Goal: Book appointment/travel/reservation

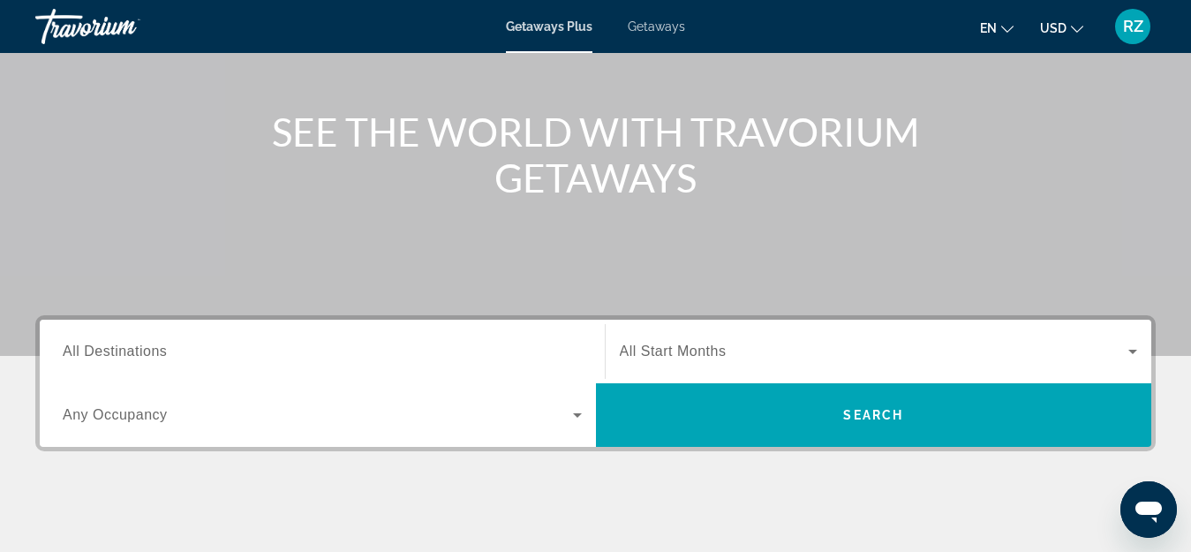
scroll to position [177, 0]
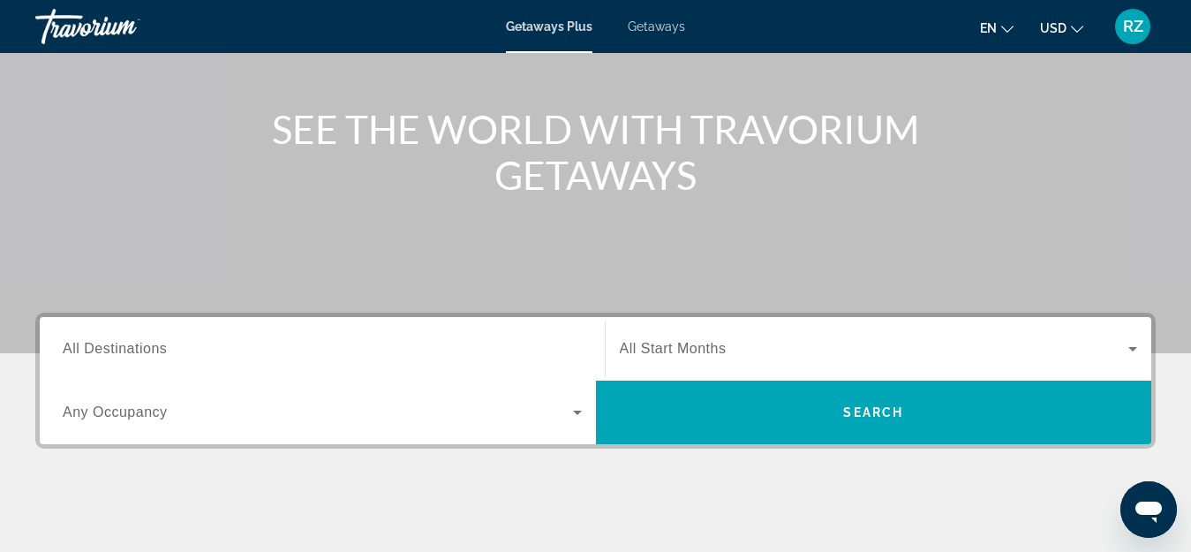
click at [134, 356] on label "Destination All Destinations" at bounding box center [115, 349] width 104 height 16
click at [134, 356] on input "Destination All Destinations" at bounding box center [322, 349] width 519 height 21
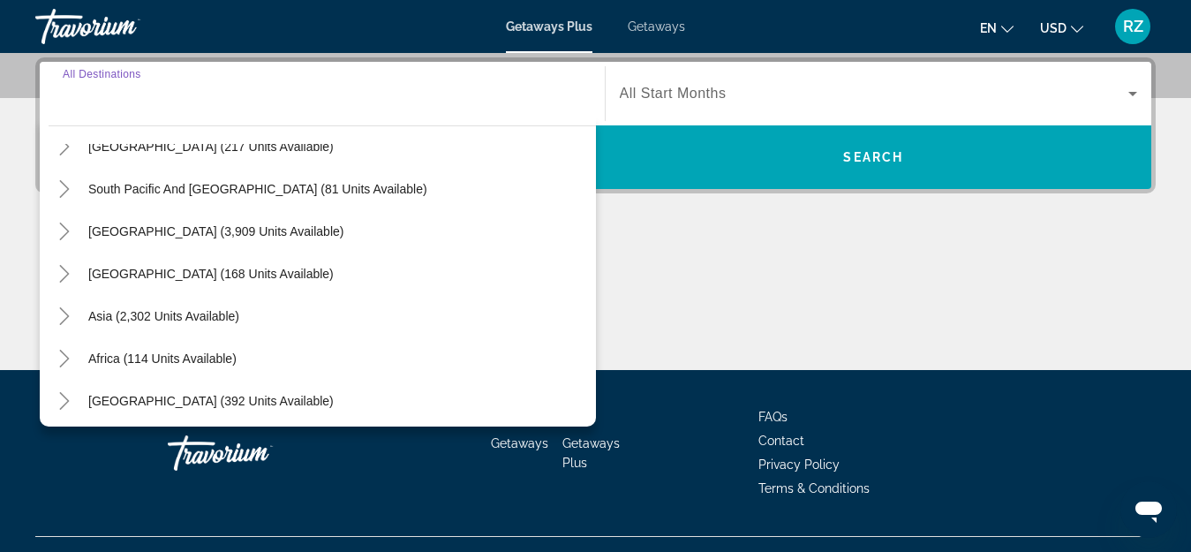
scroll to position [286, 0]
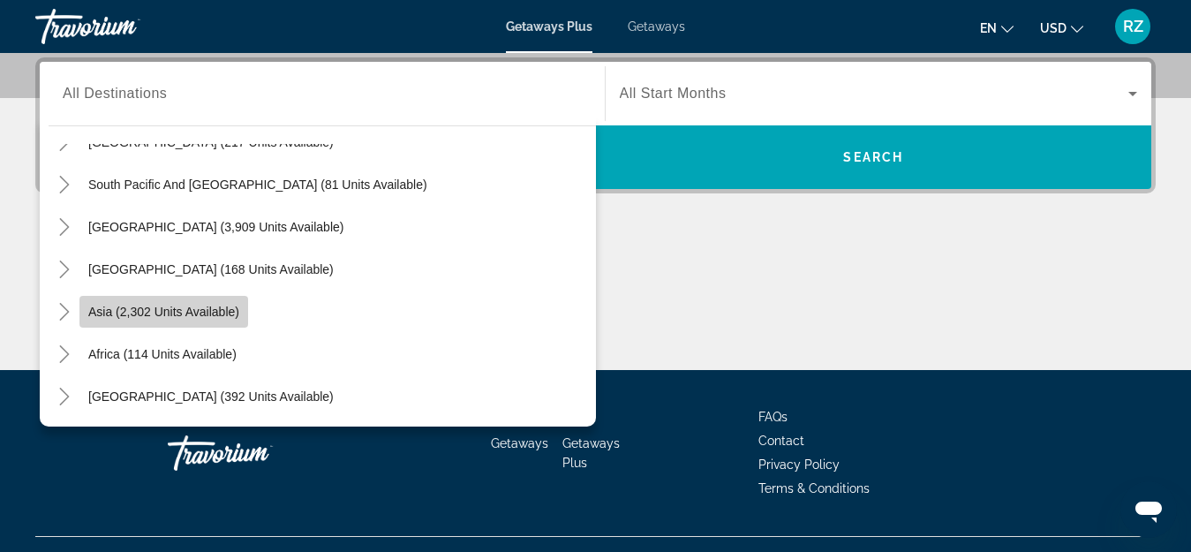
click at [165, 310] on span "Asia (2,302 units available)" at bounding box center [163, 312] width 151 height 14
type input "**********"
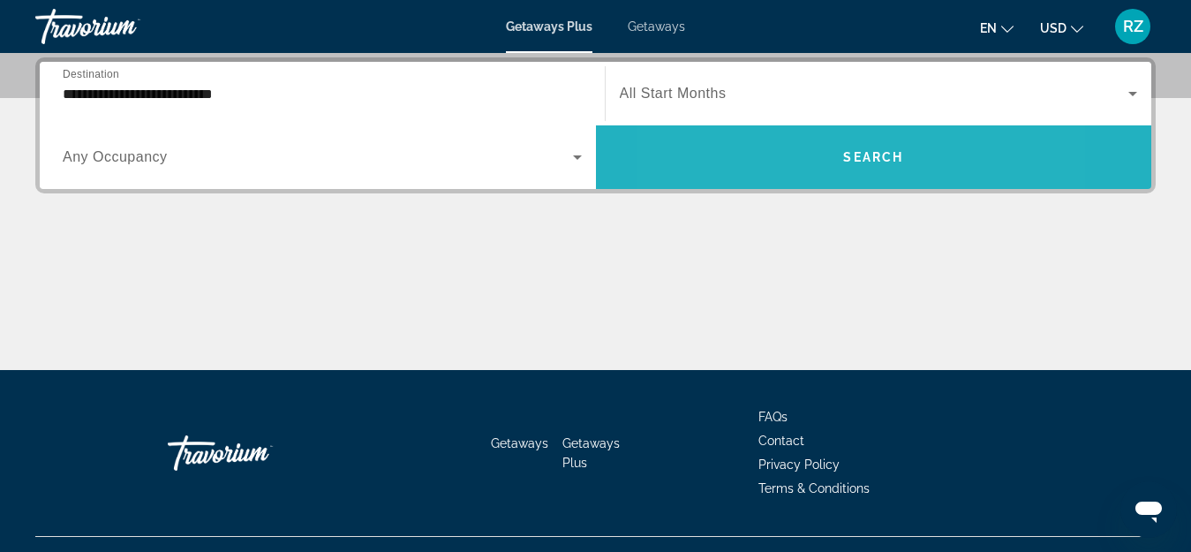
click at [782, 159] on span "Search widget" at bounding box center [874, 157] width 556 height 42
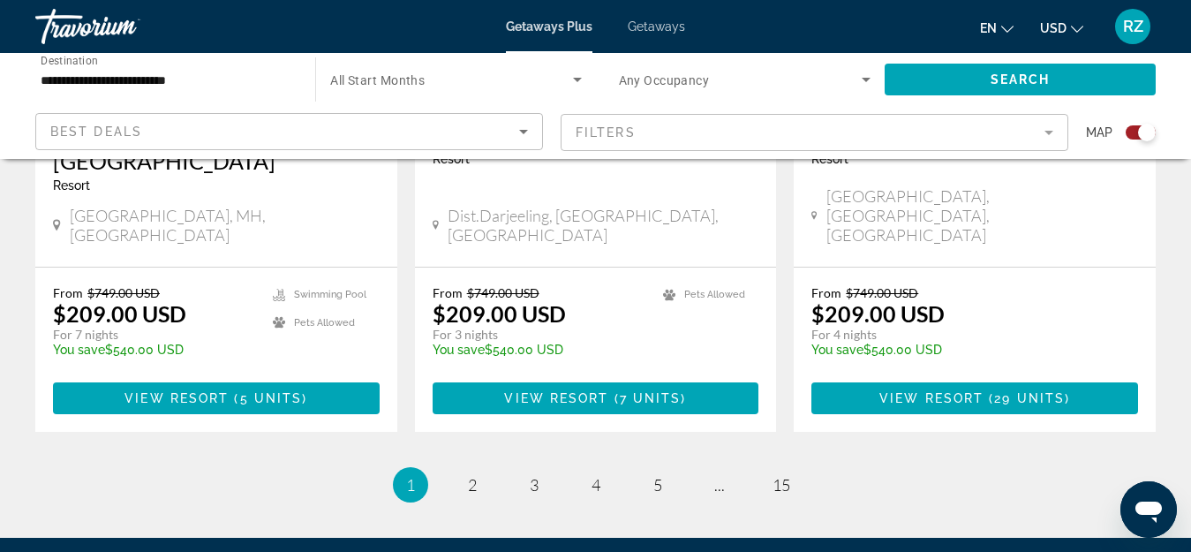
scroll to position [2914, 0]
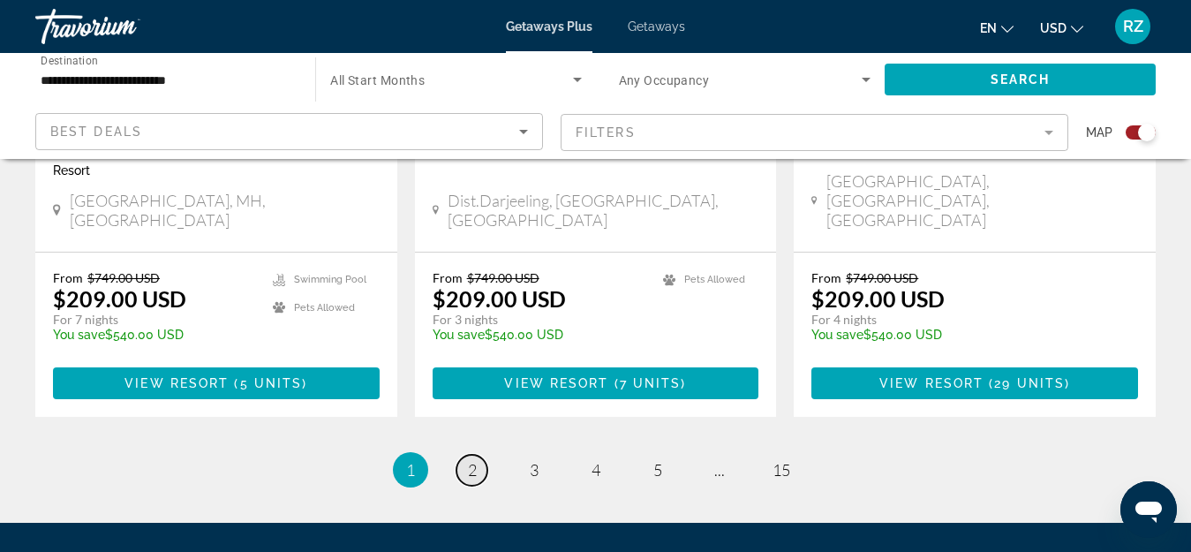
click at [481, 455] on link "page 2" at bounding box center [472, 470] width 31 height 31
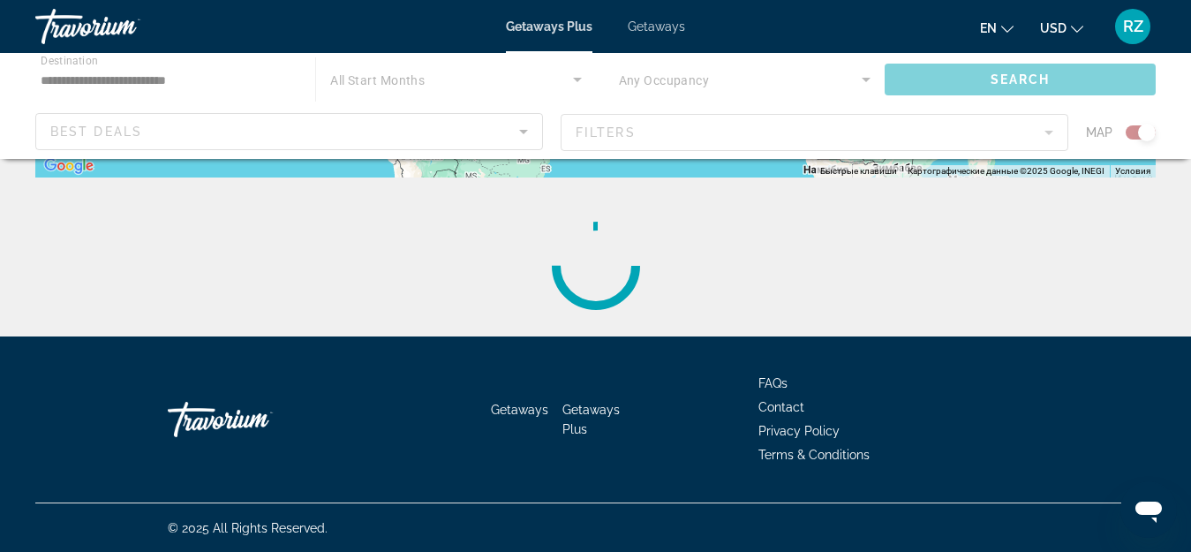
scroll to position [530, 0]
